Goal: Transaction & Acquisition: Purchase product/service

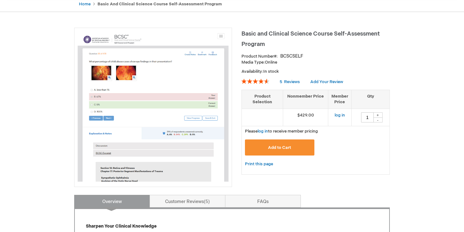
scroll to position [66, 0]
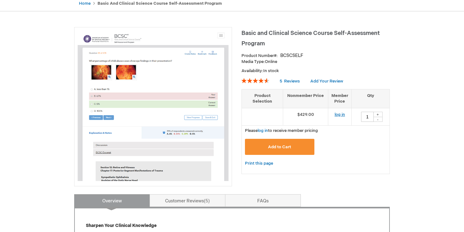
click at [340, 114] on link "log in" at bounding box center [339, 114] width 10 height 5
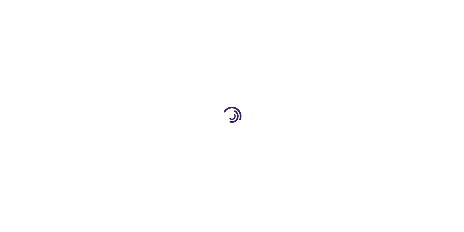
type input "1"
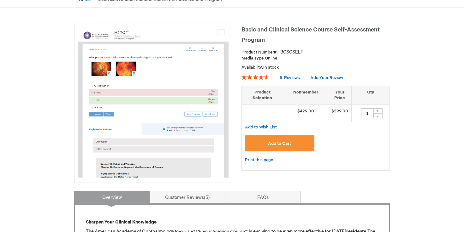
scroll to position [70, 0]
click at [125, 93] on img at bounding box center [153, 102] width 151 height 151
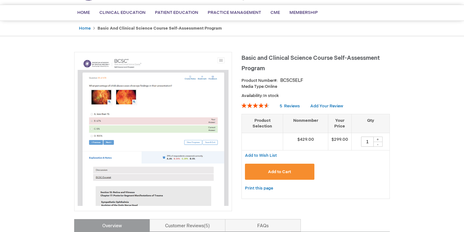
scroll to position [42, 0]
